Goal: Task Accomplishment & Management: Use online tool/utility

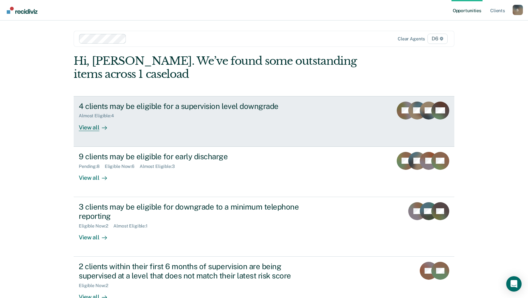
click at [91, 127] on div "View all" at bounding box center [97, 125] width 36 height 12
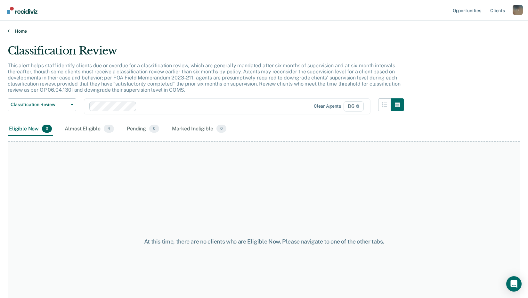
click at [9, 32] on icon at bounding box center [9, 30] width 2 height 5
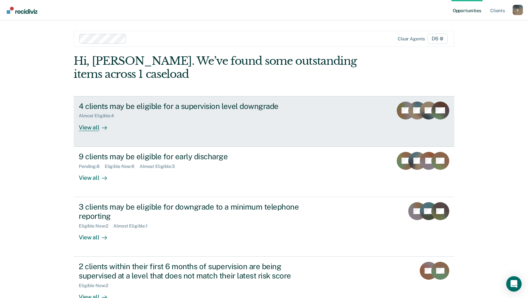
click at [102, 129] on icon at bounding box center [104, 127] width 5 height 5
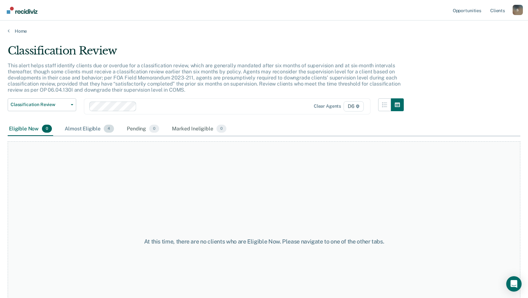
click at [92, 127] on div "Almost Eligible 4" at bounding box center [89, 129] width 52 height 14
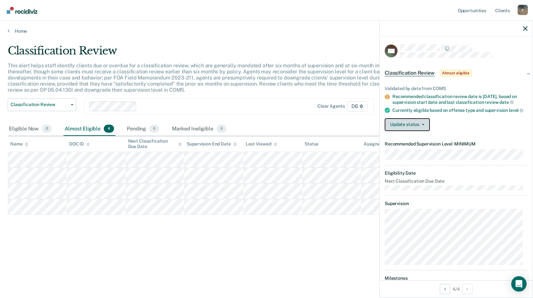
click at [408, 128] on button "Update status" at bounding box center [407, 124] width 45 height 13
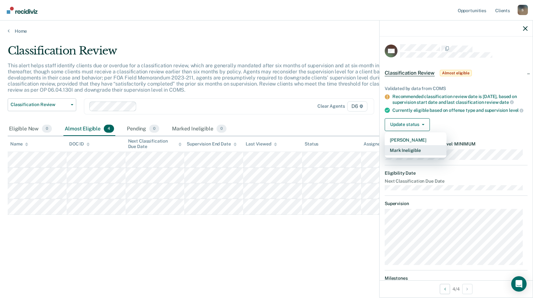
click at [405, 155] on button "Mark Ineligible" at bounding box center [416, 150] width 62 height 10
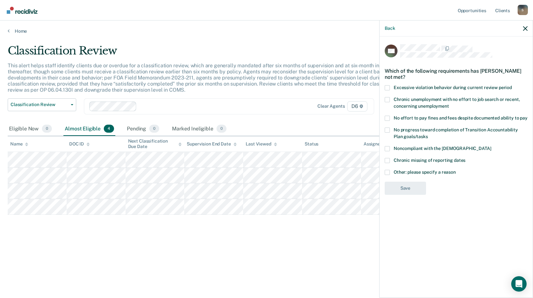
click at [386, 172] on span at bounding box center [387, 172] width 5 height 5
click at [456, 170] on input "Other: please specify a reason" at bounding box center [456, 170] width 0 height 0
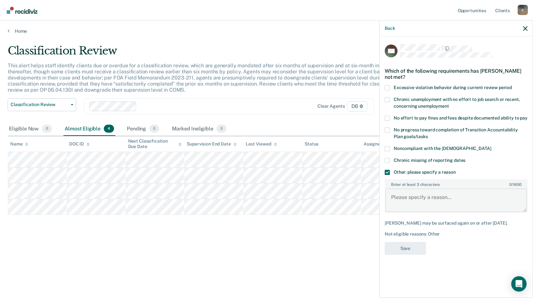
click at [394, 206] on textarea "Enter at least 3 characters 0 / 1600" at bounding box center [456, 200] width 142 height 24
type textarea "Must pay restitution has been extended"
click at [403, 248] on button "Save" at bounding box center [405, 248] width 41 height 13
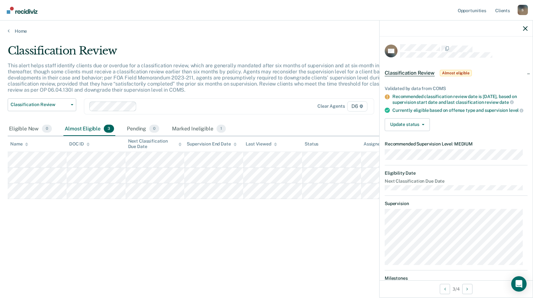
click at [388, 111] on icon at bounding box center [387, 110] width 5 height 5
click at [386, 110] on icon at bounding box center [387, 110] width 5 height 5
click at [405, 131] on button "Update status" at bounding box center [407, 124] width 45 height 13
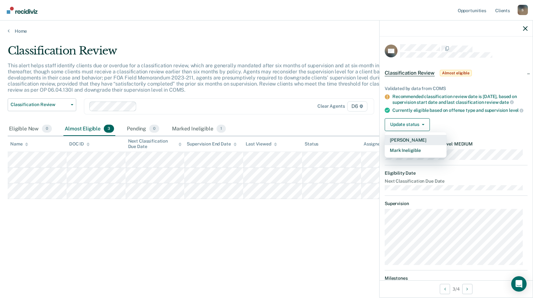
click at [405, 145] on button "[PERSON_NAME]" at bounding box center [416, 140] width 62 height 10
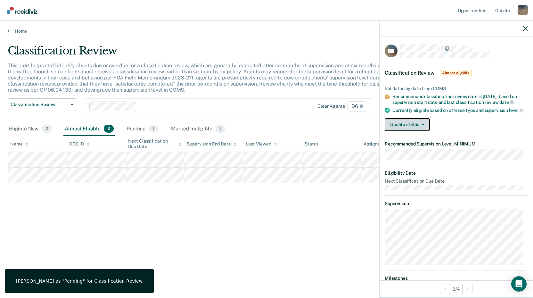
click at [395, 129] on button "Update status" at bounding box center [407, 124] width 45 height 13
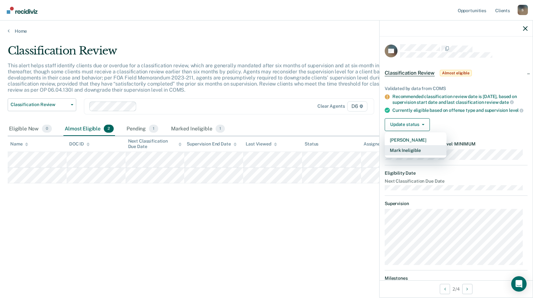
click at [399, 154] on button "Mark Ineligible" at bounding box center [416, 150] width 62 height 10
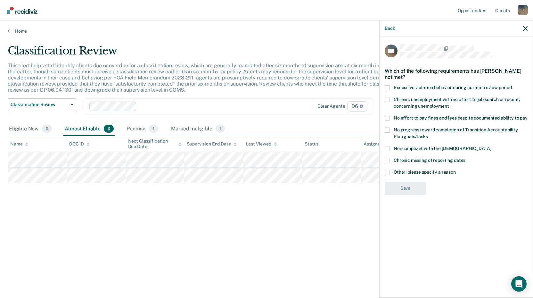
click at [388, 173] on span at bounding box center [387, 172] width 5 height 5
click at [456, 170] on input "Other: please specify a reason" at bounding box center [456, 170] width 0 height 0
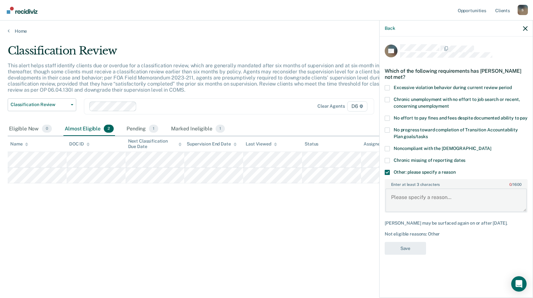
click at [393, 199] on textarea "Enter at least 3 characters 0 / 1600" at bounding box center [456, 200] width 142 height 24
type textarea "Must pay restitution"
click at [397, 250] on button "Save" at bounding box center [405, 248] width 41 height 13
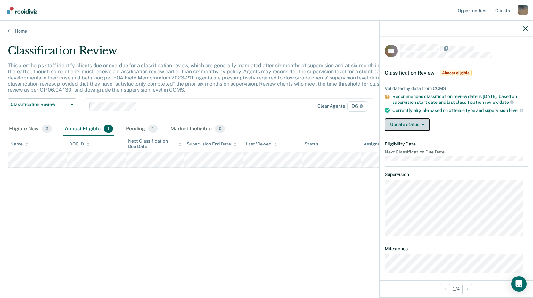
click at [395, 130] on button "Update status" at bounding box center [407, 124] width 45 height 13
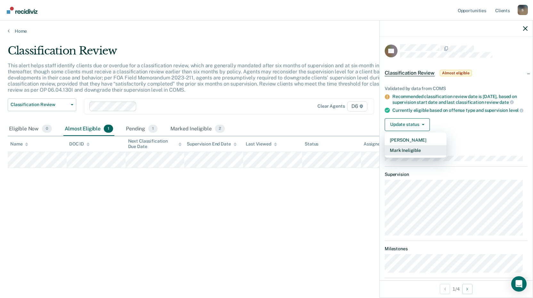
click at [395, 154] on button "Mark Ineligible" at bounding box center [416, 150] width 62 height 10
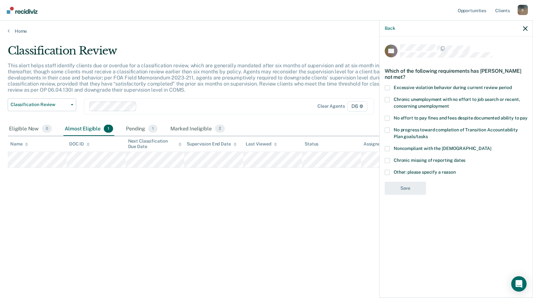
click at [386, 171] on span at bounding box center [387, 172] width 5 height 5
click at [456, 170] on input "Other: please specify a reason" at bounding box center [456, 170] width 0 height 0
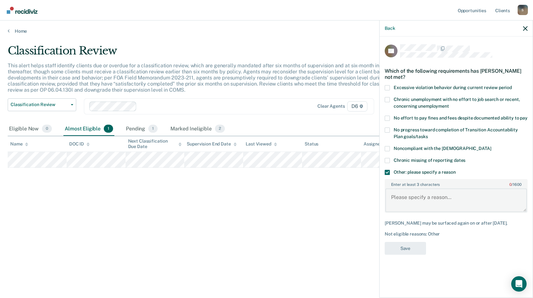
click at [392, 197] on textarea "Enter at least 3 characters 0 / 1600" at bounding box center [456, 200] width 142 height 24
type textarea "Already at minimum level"
click at [413, 248] on button "Save" at bounding box center [405, 248] width 41 height 13
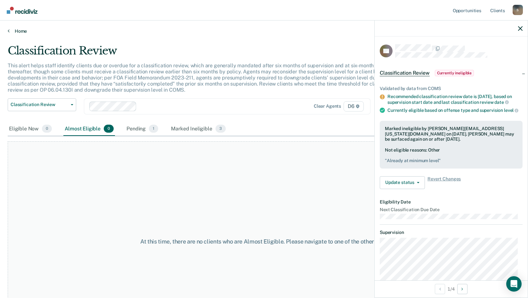
click at [9, 32] on icon at bounding box center [9, 30] width 2 height 5
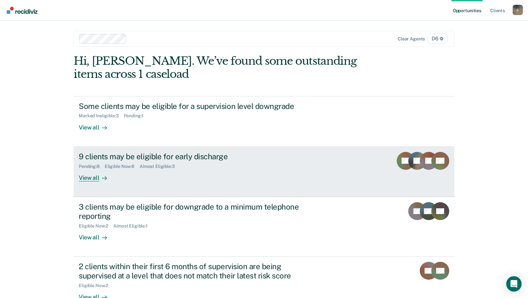
click at [93, 177] on div "View all" at bounding box center [97, 175] width 36 height 12
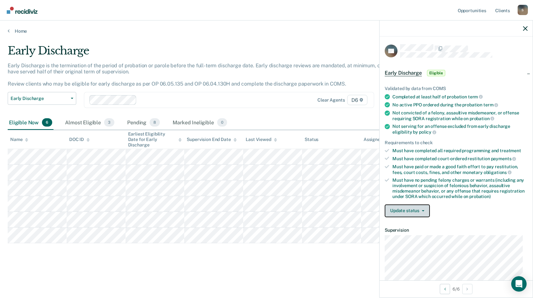
click at [414, 213] on button "Update status" at bounding box center [407, 210] width 45 height 13
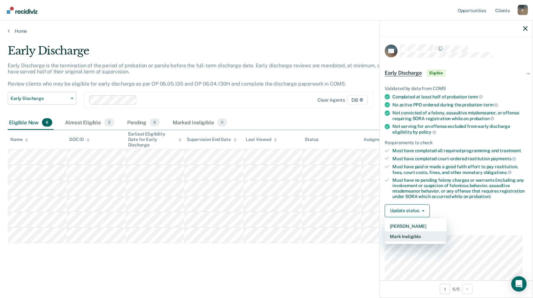
click at [405, 237] on button "Mark Ineligible" at bounding box center [416, 236] width 62 height 10
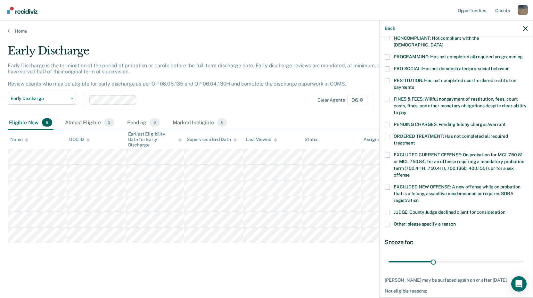
scroll to position [150, 0]
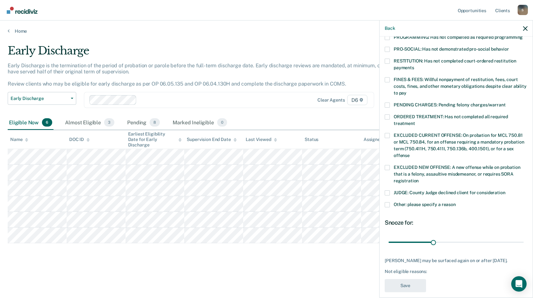
click at [388, 102] on span at bounding box center [387, 104] width 5 height 5
click at [505, 102] on input "PENDING CHARGES: Pending felony charges/warrant" at bounding box center [505, 102] width 0 height 0
click at [413, 280] on button "Save" at bounding box center [405, 285] width 41 height 13
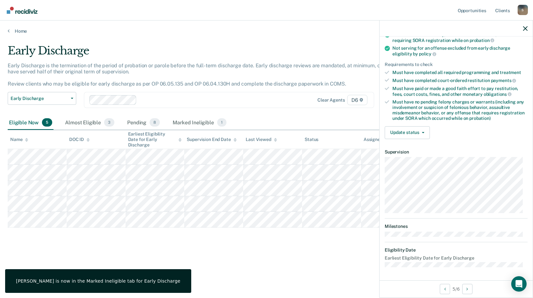
scroll to position [78, 0]
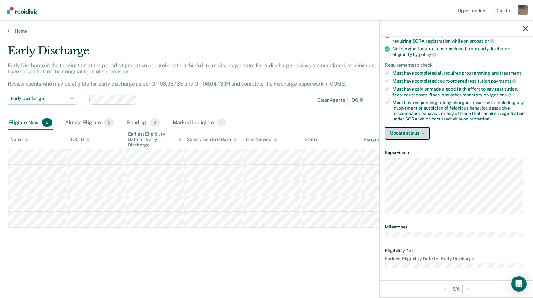
click at [413, 135] on button "Update status" at bounding box center [407, 133] width 45 height 13
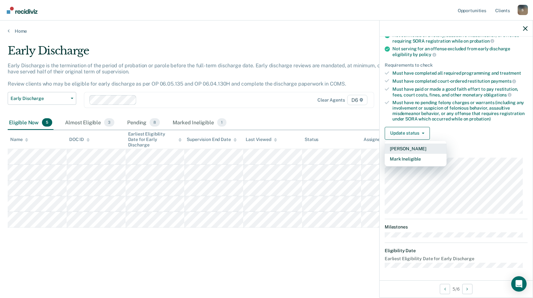
click at [406, 146] on button "[PERSON_NAME]" at bounding box center [416, 148] width 62 height 10
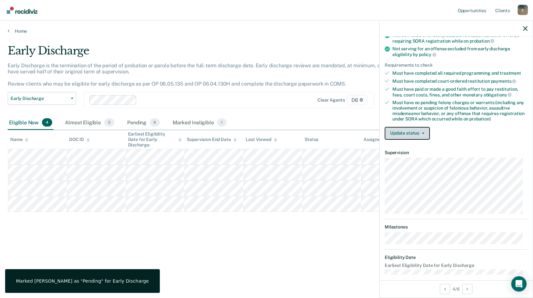
click at [410, 132] on button "Update status" at bounding box center [407, 133] width 45 height 13
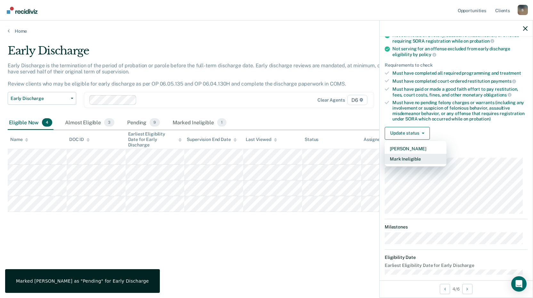
click at [405, 158] on button "Mark Ineligible" at bounding box center [416, 159] width 62 height 10
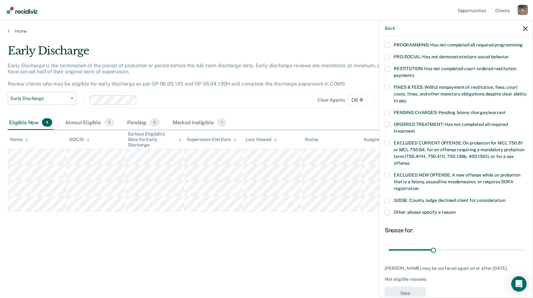
scroll to position [155, 0]
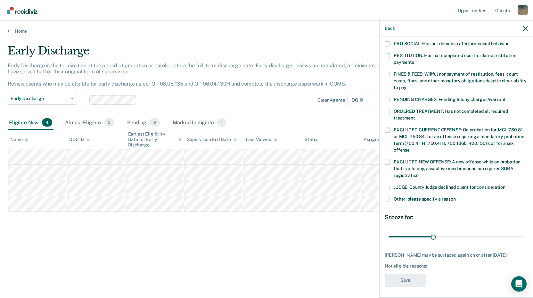
click at [387, 197] on span at bounding box center [387, 199] width 5 height 5
click at [456, 197] on input "Other: please specify a reason" at bounding box center [456, 197] width 0 height 0
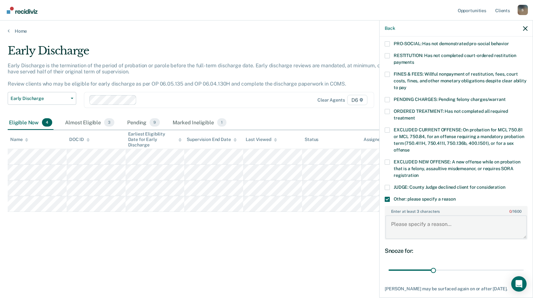
click at [397, 215] on textarea "Enter at least 3 characters 0 / 1600" at bounding box center [456, 227] width 142 height 24
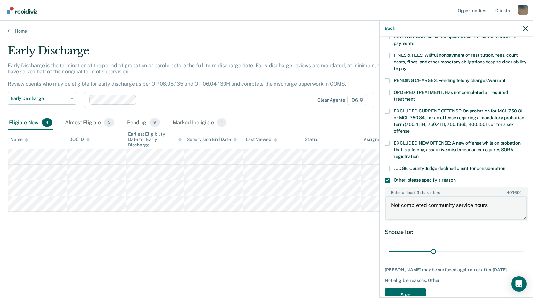
scroll to position [189, 0]
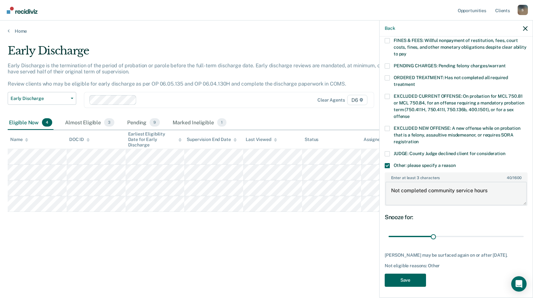
type textarea "Not completed community service hours"
click at [396, 279] on button "Save" at bounding box center [405, 280] width 41 height 13
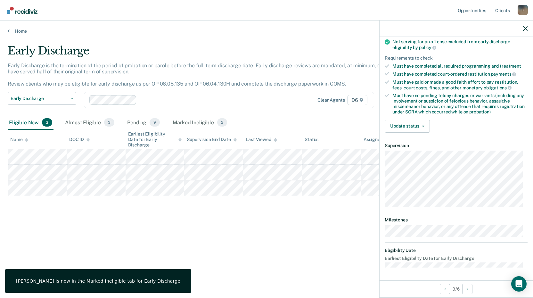
scroll to position [78, 0]
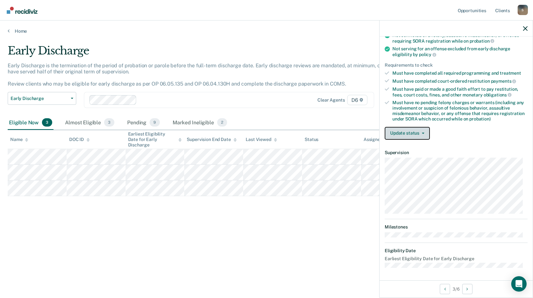
click at [411, 133] on button "Update status" at bounding box center [407, 133] width 45 height 13
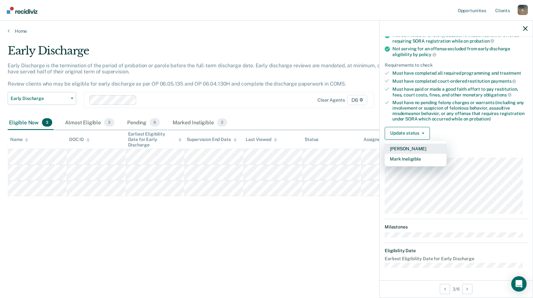
click at [399, 148] on button "[PERSON_NAME]" at bounding box center [416, 148] width 62 height 10
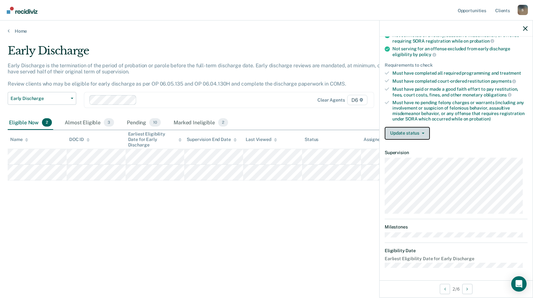
click at [398, 135] on button "Update status" at bounding box center [407, 133] width 45 height 13
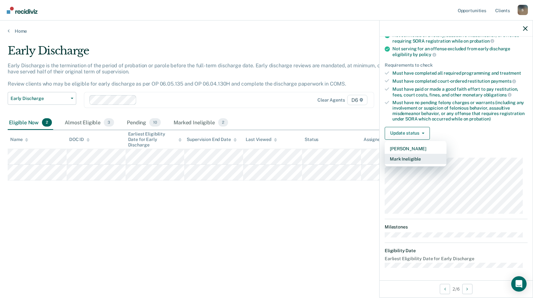
click at [400, 157] on button "Mark Ineligible" at bounding box center [416, 159] width 62 height 10
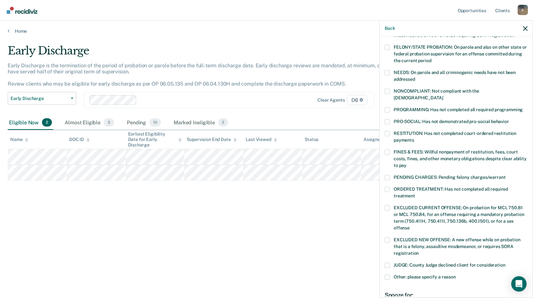
click at [389, 274] on span at bounding box center [387, 276] width 5 height 5
click at [456, 274] on input "Other: please specify a reason" at bounding box center [456, 274] width 0 height 0
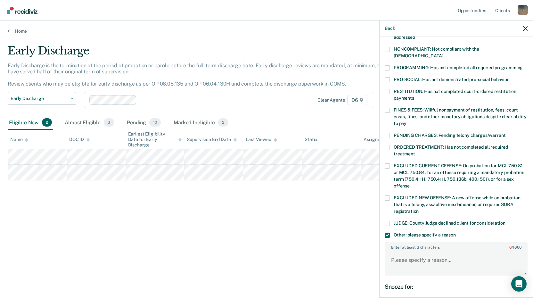
scroll to position [174, 0]
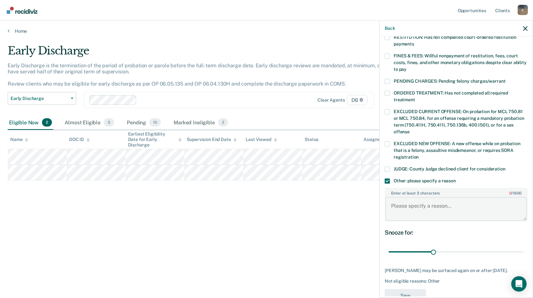
click at [391, 197] on textarea "Enter at least 3 characters 0 / 1600" at bounding box center [456, 209] width 142 height 24
type textarea "Must pay restitution"
click at [417, 296] on div "Back TG Which of the following requirements has [PERSON_NAME] not met? [MEDICAL…" at bounding box center [456, 158] width 154 height 277
click at [417, 291] on button "Save" at bounding box center [405, 295] width 41 height 13
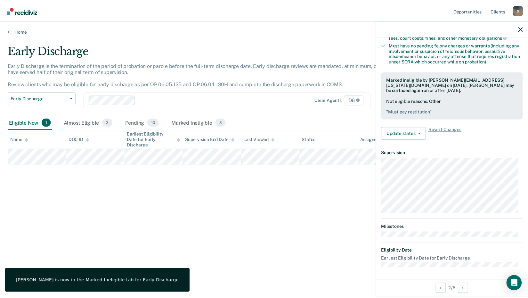
scroll to position [91, 0]
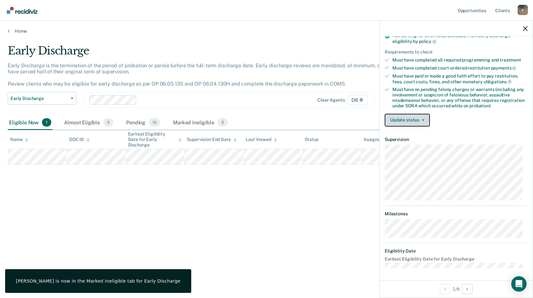
click at [416, 121] on button "Update status" at bounding box center [407, 120] width 45 height 13
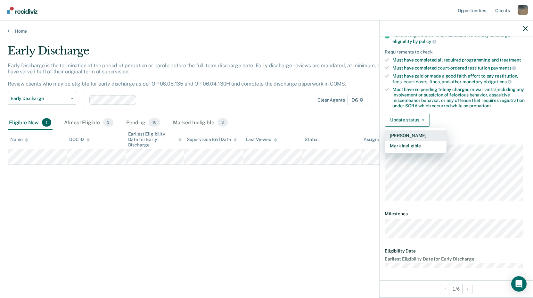
click at [410, 135] on button "[PERSON_NAME]" at bounding box center [416, 135] width 62 height 10
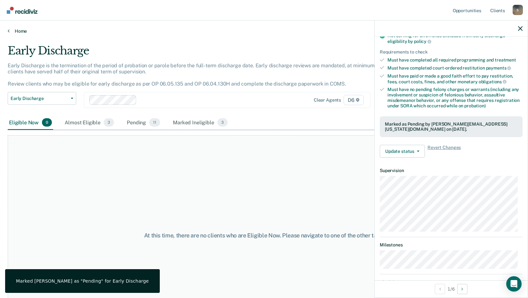
click at [9, 32] on icon at bounding box center [9, 30] width 2 height 5
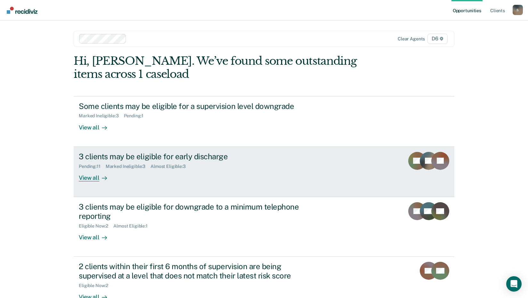
click at [89, 178] on div "View all" at bounding box center [97, 175] width 36 height 12
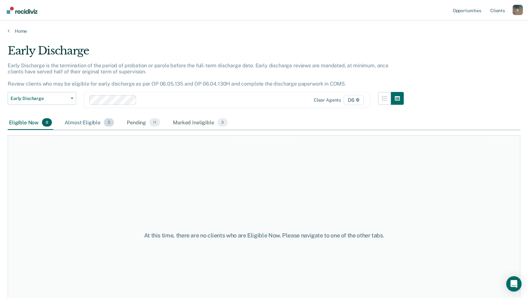
click at [87, 123] on div "Almost Eligible 3" at bounding box center [89, 123] width 52 height 14
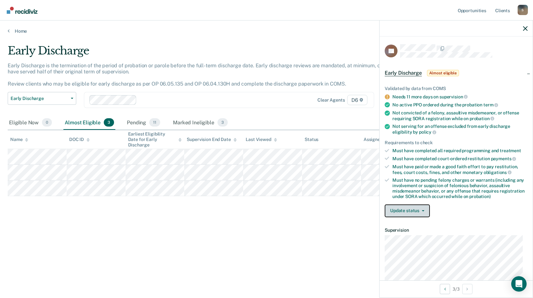
click at [408, 211] on button "Update status" at bounding box center [407, 210] width 45 height 13
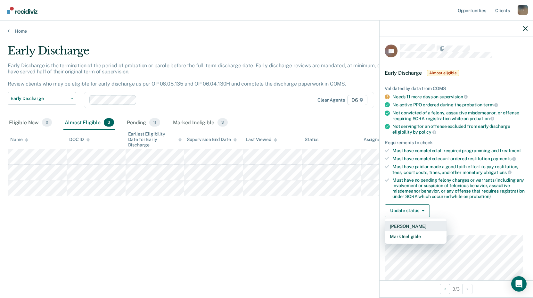
click at [404, 227] on button "[PERSON_NAME]" at bounding box center [416, 226] width 62 height 10
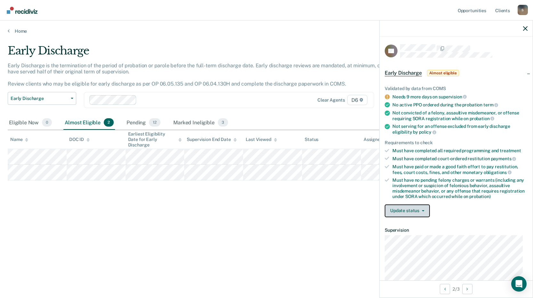
click at [398, 209] on button "Update status" at bounding box center [407, 210] width 45 height 13
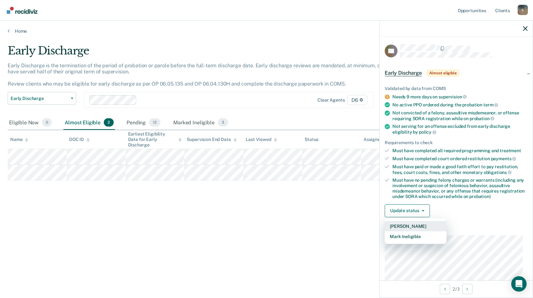
click at [398, 224] on button "[PERSON_NAME]" at bounding box center [416, 226] width 62 height 10
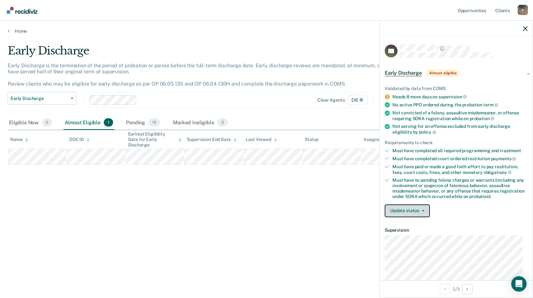
click at [421, 212] on button "Update status" at bounding box center [407, 210] width 45 height 13
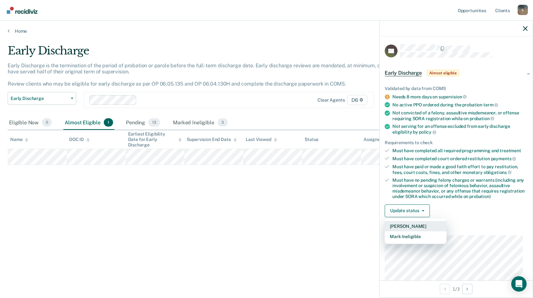
click at [414, 225] on button "[PERSON_NAME]" at bounding box center [416, 226] width 62 height 10
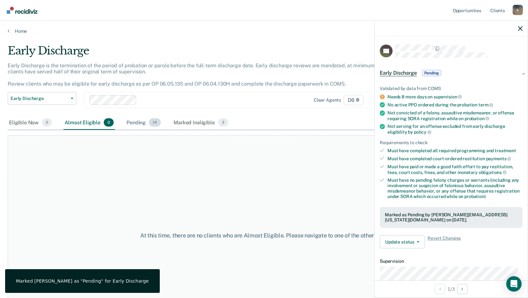
click at [139, 123] on div "Pending 14" at bounding box center [143, 123] width 37 height 14
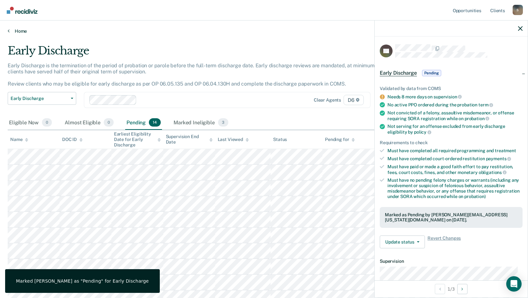
click at [9, 31] on icon at bounding box center [9, 30] width 2 height 5
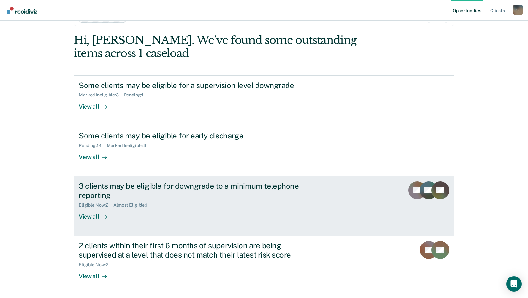
scroll to position [32, 0]
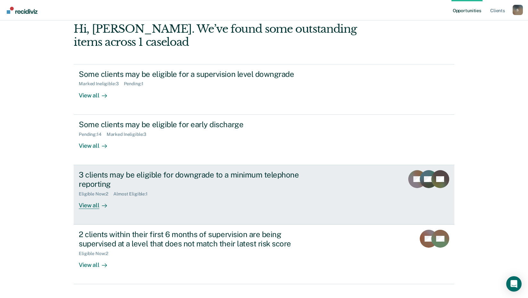
click at [118, 175] on div "3 clients may be eligible for downgrade to a minimum telephone reporting" at bounding box center [191, 179] width 225 height 19
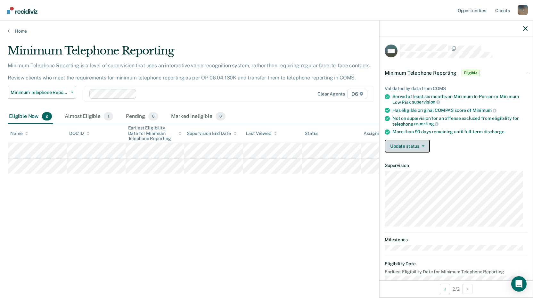
click at [404, 147] on button "Update status" at bounding box center [407, 146] width 45 height 13
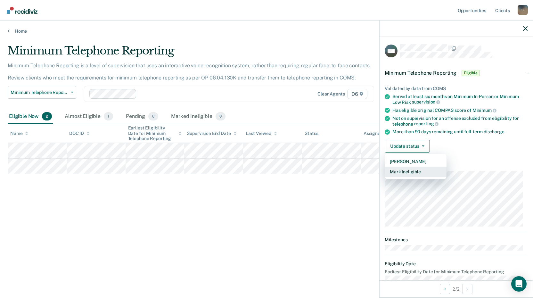
click at [395, 171] on button "Mark Ineligible" at bounding box center [416, 172] width 62 height 10
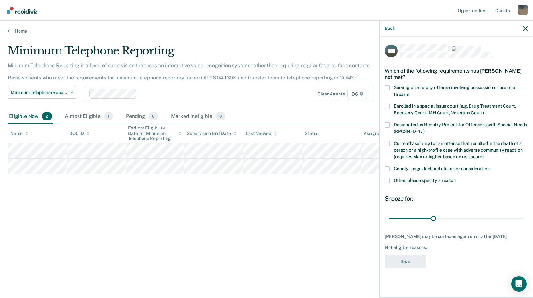
click at [388, 180] on span at bounding box center [387, 180] width 5 height 5
click at [456, 178] on input "Other, please specify a reason" at bounding box center [456, 178] width 0 height 0
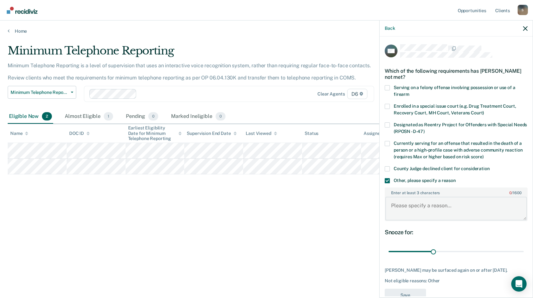
click at [400, 209] on textarea "Enter at least 3 characters 0 / 1600" at bounding box center [456, 209] width 142 height 24
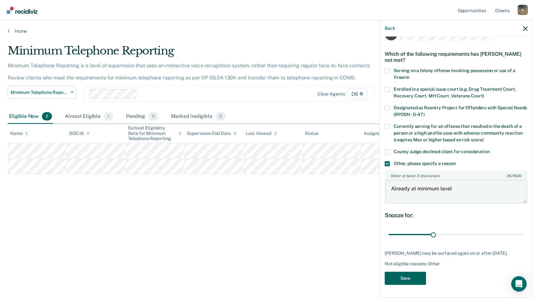
type textarea "Already at minimum level"
click at [416, 279] on button "Save" at bounding box center [405, 278] width 41 height 13
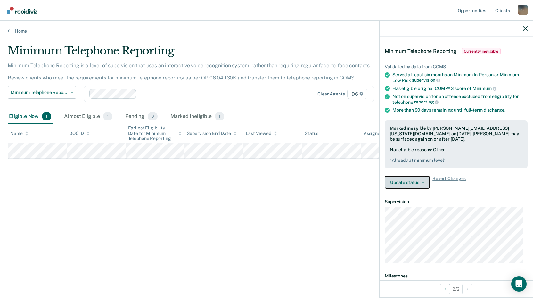
click at [403, 184] on button "Update status" at bounding box center [407, 182] width 45 height 13
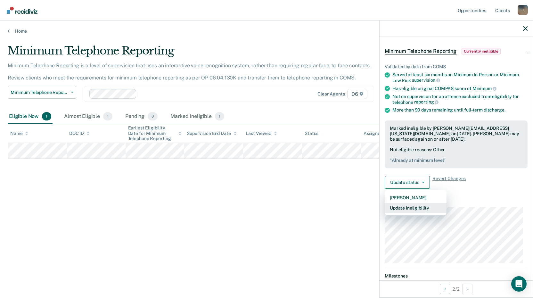
click at [405, 208] on button "Update Ineligibility" at bounding box center [416, 208] width 62 height 10
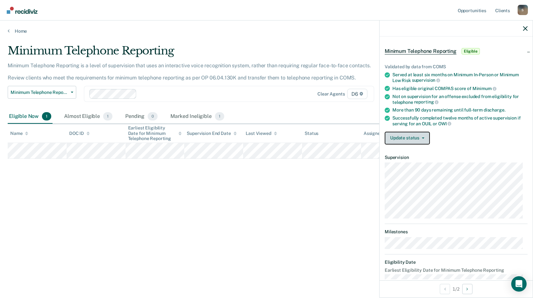
click at [408, 139] on button "Update status" at bounding box center [407, 138] width 45 height 13
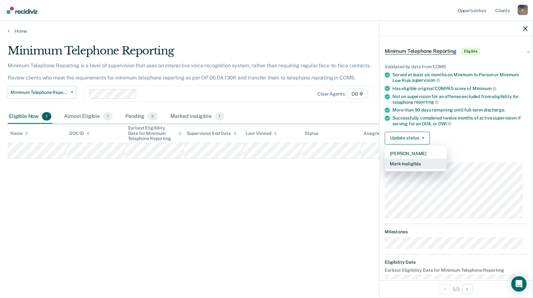
click at [402, 162] on button "Mark Ineligible" at bounding box center [416, 164] width 62 height 10
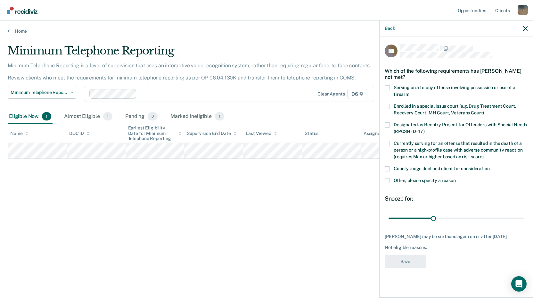
click at [387, 179] on span at bounding box center [387, 180] width 5 height 5
click at [456, 178] on input "Other, please specify a reason" at bounding box center [456, 178] width 0 height 0
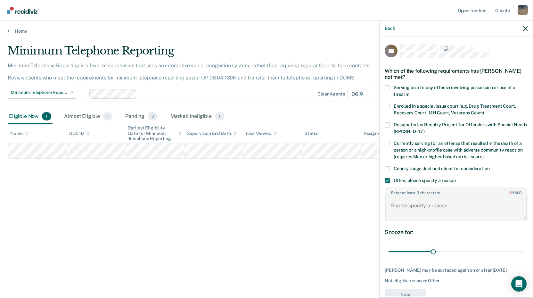
click at [396, 209] on textarea "Enter at least 3 characters 0 / 1600" at bounding box center [456, 209] width 142 height 24
click at [460, 206] on textarea "Already at minimum leverl" at bounding box center [456, 209] width 142 height 24
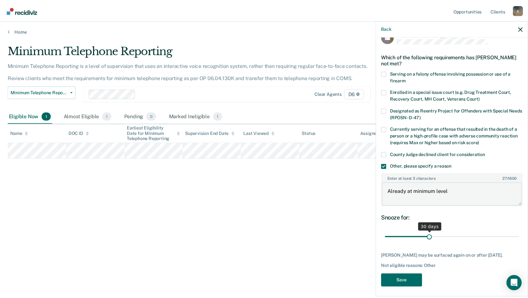
scroll to position [22, 0]
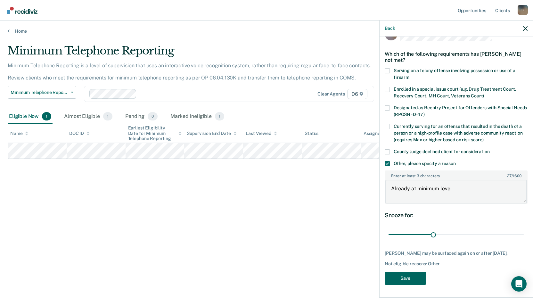
type textarea "Already at minimum level"
click at [415, 278] on button "Save" at bounding box center [405, 278] width 41 height 13
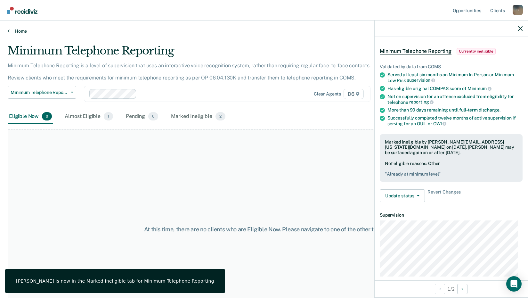
click at [10, 32] on link "Home" at bounding box center [264, 31] width 513 height 6
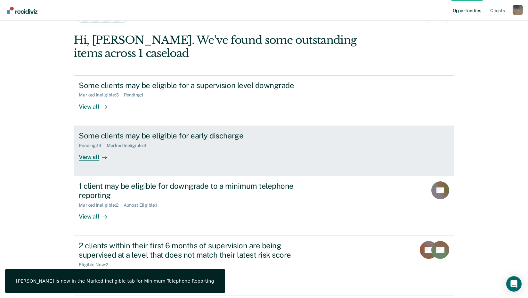
scroll to position [44, 0]
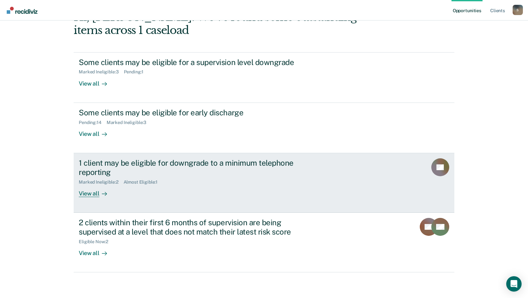
click at [94, 193] on div "View all" at bounding box center [97, 190] width 36 height 12
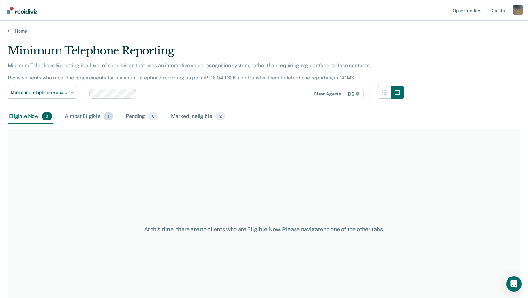
click at [91, 115] on div "Almost Eligible 1" at bounding box center [88, 117] width 51 height 14
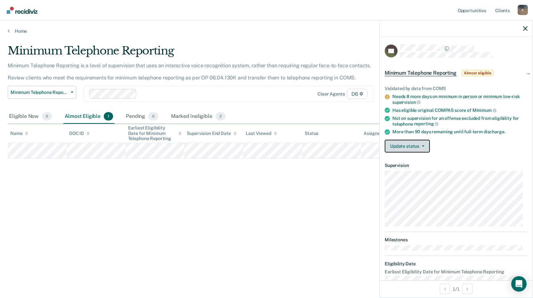
click at [419, 145] on span "button" at bounding box center [421, 145] width 5 height 1
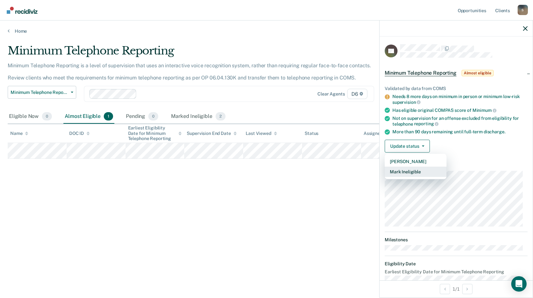
click at [401, 171] on button "Mark Ineligible" at bounding box center [416, 172] width 62 height 10
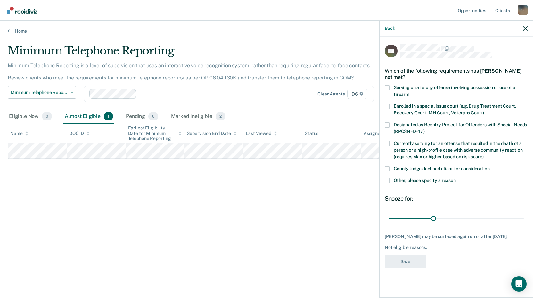
click at [387, 183] on label "Other, please specify a reason" at bounding box center [456, 181] width 143 height 7
click at [456, 178] on input "Other, please specify a reason" at bounding box center [456, 178] width 0 height 0
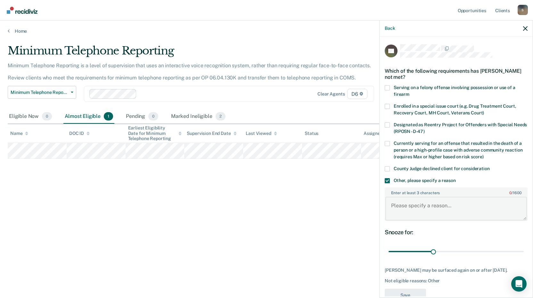
click at [392, 211] on textarea "Enter at least 3 characters 0 / 1600" at bounding box center [456, 209] width 142 height 24
click at [459, 205] on textarea "Already at minimum level" at bounding box center [456, 209] width 142 height 24
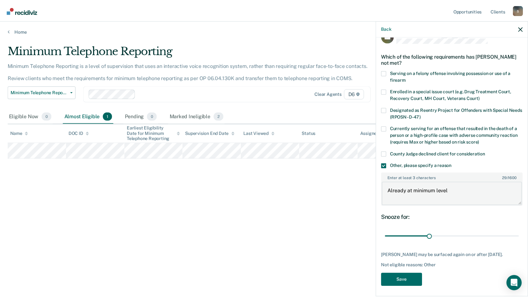
scroll to position [22, 0]
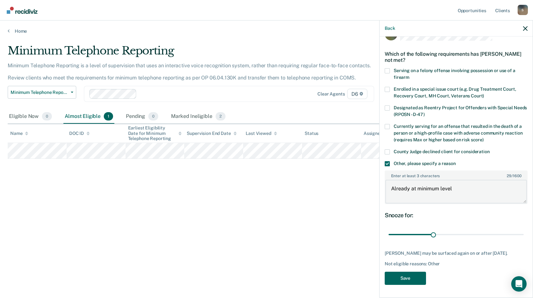
type textarea "Already at minimum level"
click at [414, 279] on button "Save" at bounding box center [405, 278] width 41 height 13
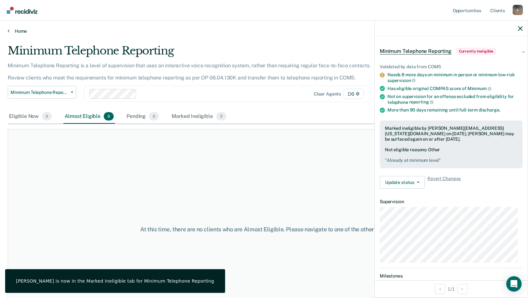
click at [10, 32] on link "Home" at bounding box center [264, 31] width 513 height 6
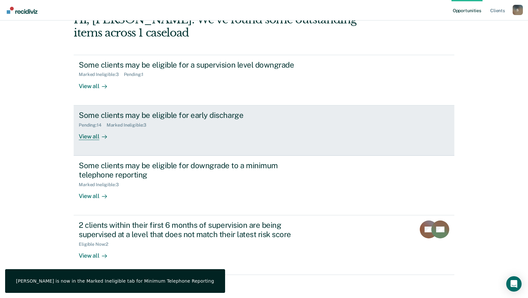
scroll to position [44, 0]
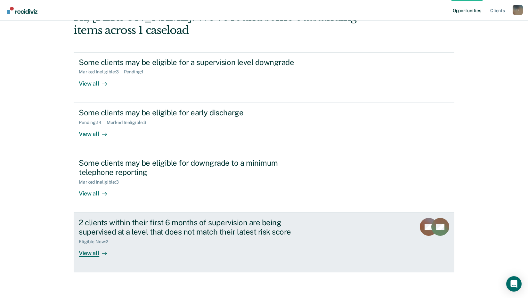
click at [95, 254] on div "View all" at bounding box center [97, 250] width 36 height 12
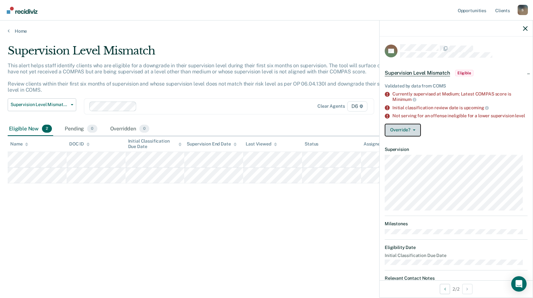
click at [399, 135] on button "Override?" at bounding box center [403, 130] width 36 height 13
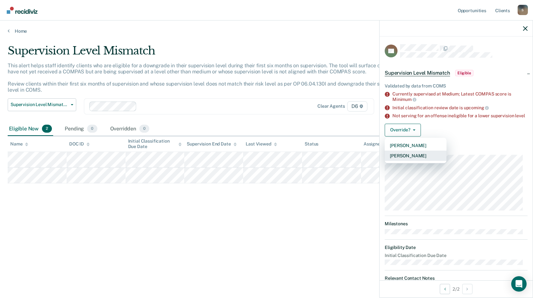
click at [399, 160] on button "[PERSON_NAME]" at bounding box center [416, 156] width 62 height 10
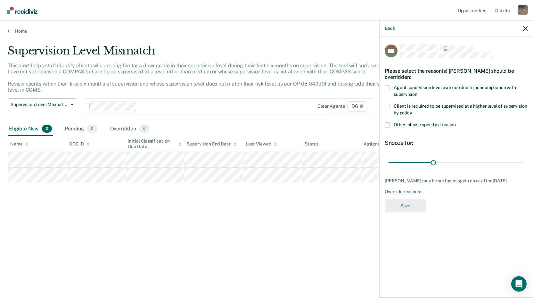
click at [386, 124] on span at bounding box center [387, 124] width 5 height 5
click at [456, 122] on input "Other: please specify a reason" at bounding box center [456, 122] width 0 height 0
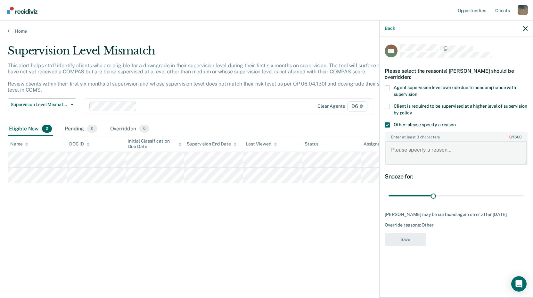
click at [402, 152] on textarea "Enter at least 3 characters 0 / 1600" at bounding box center [456, 153] width 142 height 24
click at [429, 158] on textarea "High media attention. In addition, many animals were mistreated." at bounding box center [456, 153] width 142 height 24
type textarea "High media attention. In addition, many animals were mistreated."
click at [399, 240] on button "Save" at bounding box center [405, 239] width 41 height 13
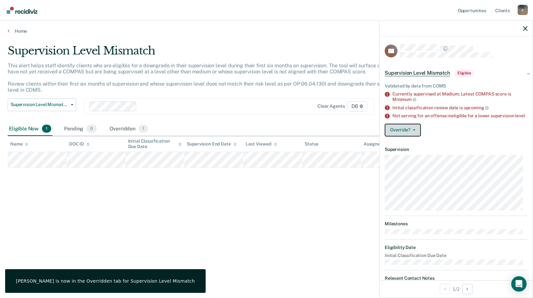
click at [401, 134] on button "Override?" at bounding box center [403, 130] width 36 height 13
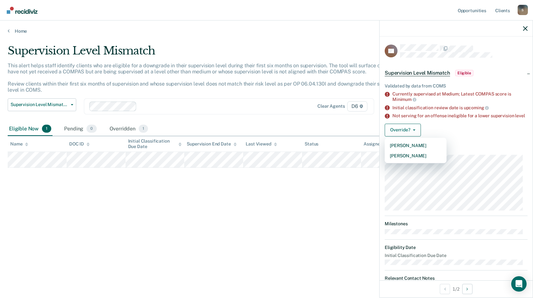
click at [334, 224] on div "Supervision Level Mismatch This alert helps staff identify clients who are elig…" at bounding box center [267, 147] width 518 height 206
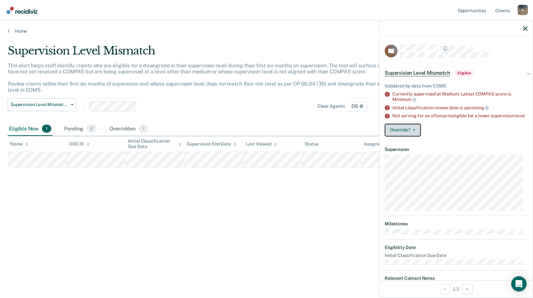
click at [395, 136] on button "Override?" at bounding box center [403, 130] width 36 height 13
click at [398, 135] on button "Override?" at bounding box center [403, 130] width 36 height 13
click at [413, 134] on button "Override?" at bounding box center [403, 130] width 36 height 13
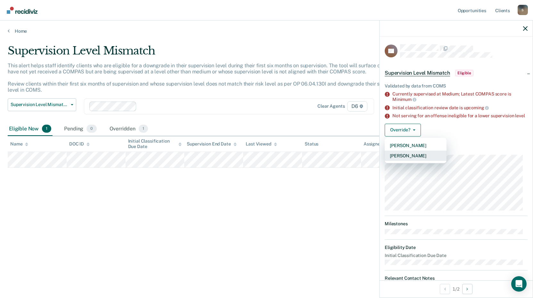
click at [407, 160] on button "[PERSON_NAME]" at bounding box center [416, 156] width 62 height 10
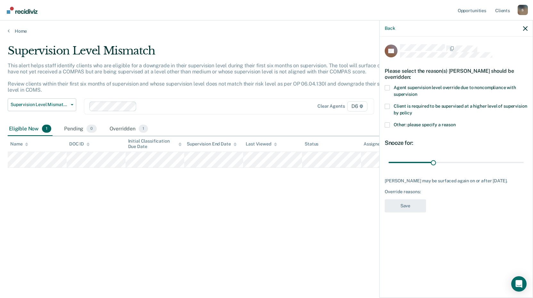
click at [389, 124] on span at bounding box center [387, 124] width 5 height 5
click at [456, 122] on input "Other: please specify a reason" at bounding box center [456, 122] width 0 height 0
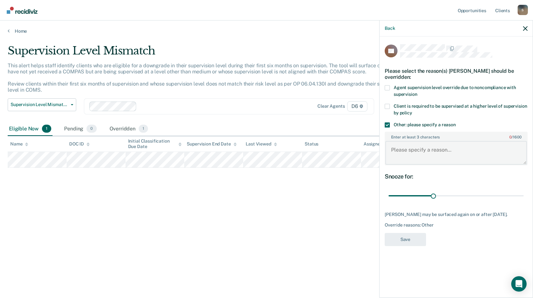
click at [394, 148] on textarea "Enter at least 3 characters 0 / 1600" at bounding box center [456, 153] width 142 height 24
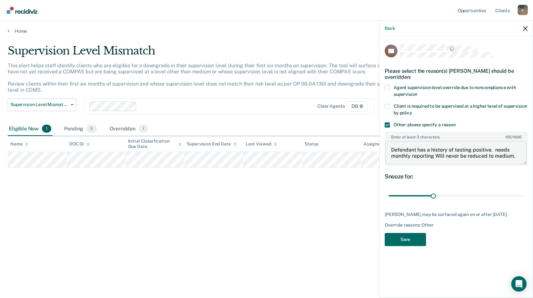
click at [439, 155] on textarea "Defendant has a history of testing positive. needs monthly reporting Will never…" at bounding box center [456, 153] width 142 height 24
type textarea "Defendant has a history of testing positive. needs monthly reporting - will nev…"
click at [410, 244] on button "Save" at bounding box center [405, 239] width 41 height 13
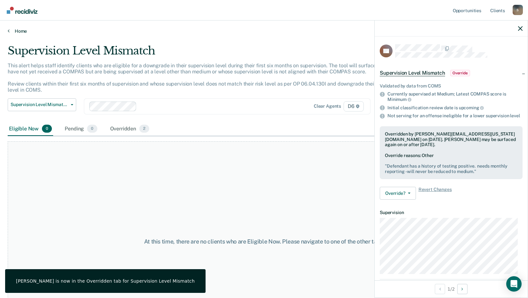
click at [8, 31] on icon at bounding box center [9, 30] width 2 height 5
